Goal: Navigation & Orientation: Find specific page/section

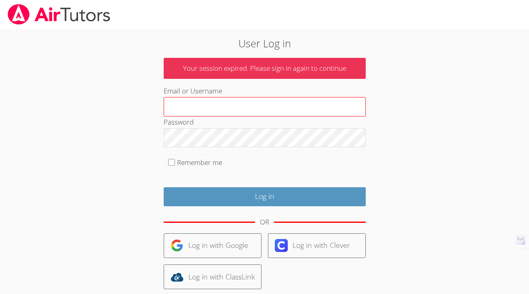
click at [287, 114] on input "Email or Username" at bounding box center [265, 106] width 202 height 19
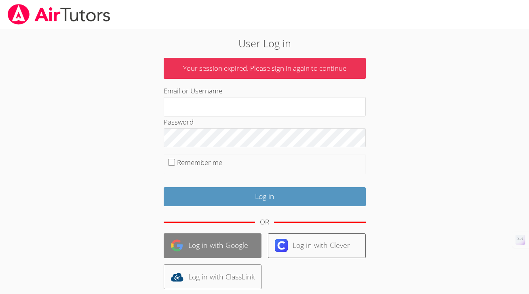
click at [213, 242] on link "Log in with Google" at bounding box center [213, 245] width 98 height 25
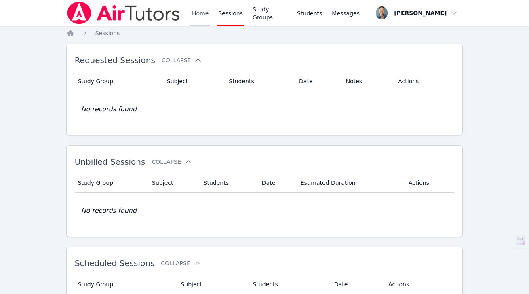
click at [204, 14] on link "Home" at bounding box center [200, 13] width 20 height 26
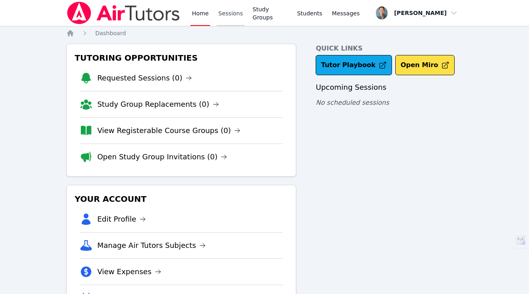
click at [228, 17] on link "Sessions" at bounding box center [231, 13] width 28 height 26
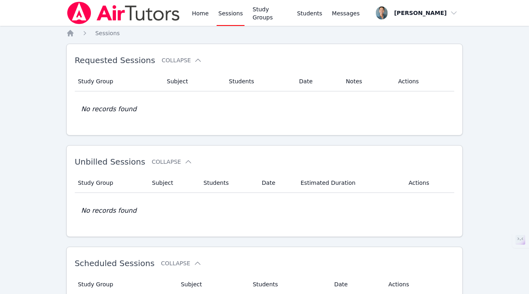
click at [188, 13] on div "Home Sessions Study Groups Students Messages" at bounding box center [213, 13] width 295 height 26
click at [196, 13] on link "Home" at bounding box center [200, 13] width 20 height 26
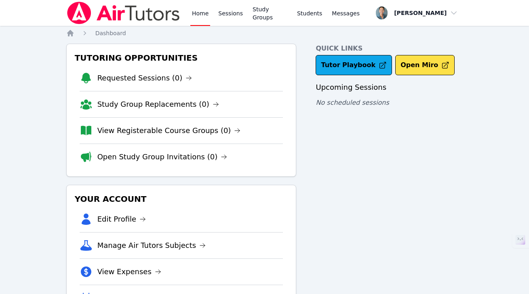
scroll to position [40, 0]
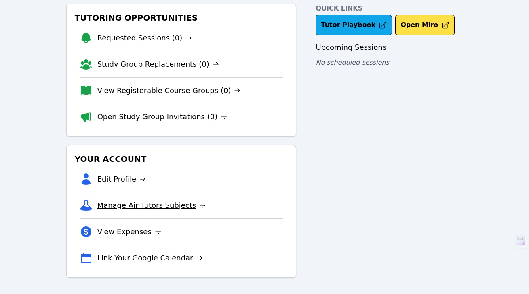
click at [145, 206] on link "Manage Air Tutors Subjects" at bounding box center [151, 205] width 109 height 11
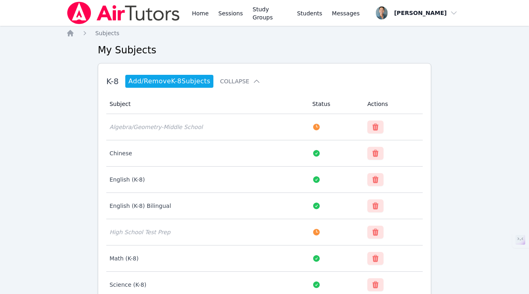
click at [214, 8] on div "Home Sessions Study Groups Students Messages" at bounding box center [275, 13] width 171 height 26
click at [226, 11] on link "Sessions" at bounding box center [231, 13] width 28 height 26
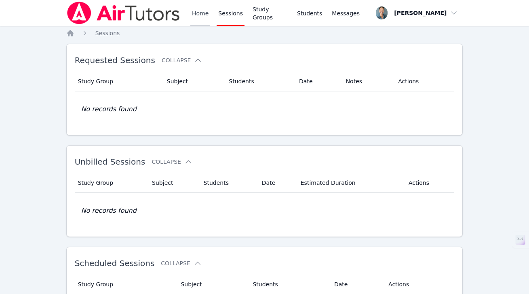
click at [198, 20] on link "Home" at bounding box center [200, 13] width 20 height 26
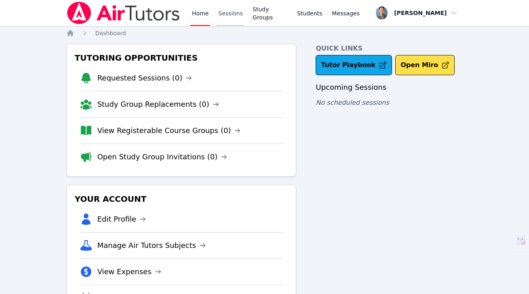
click at [221, 15] on link "Sessions" at bounding box center [231, 13] width 28 height 26
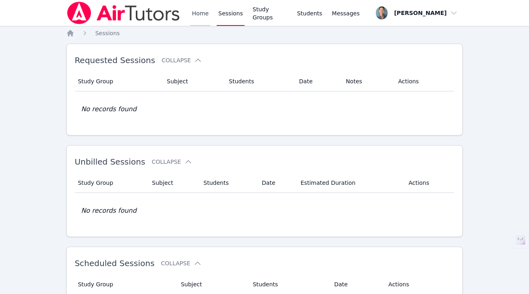
click at [203, 17] on link "Home" at bounding box center [200, 13] width 20 height 26
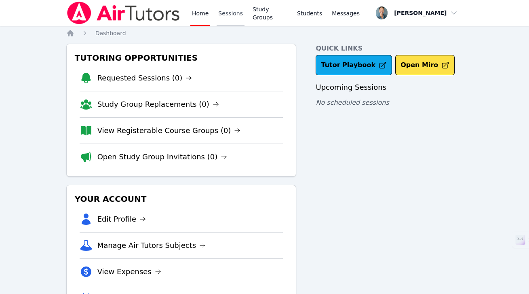
click at [229, 14] on link "Sessions" at bounding box center [231, 13] width 28 height 26
